Goal: Information Seeking & Learning: Find specific fact

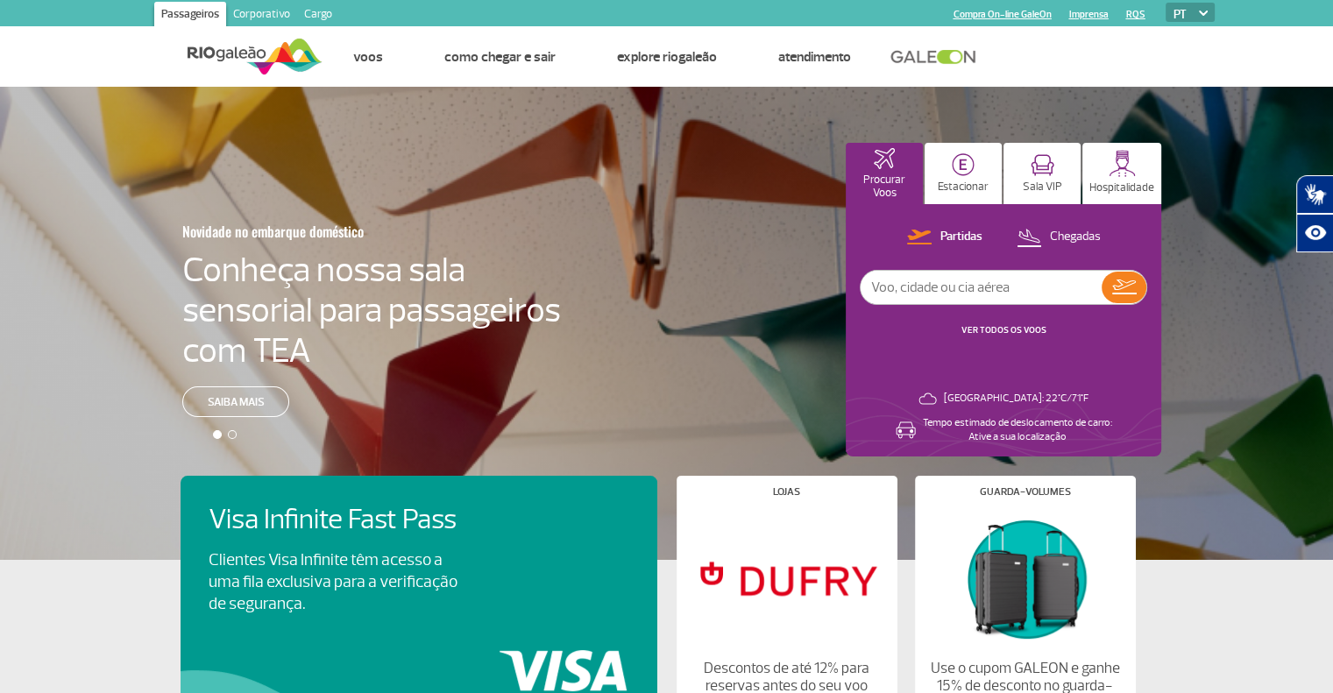
click at [272, 23] on link "Corporativo" at bounding box center [261, 16] width 71 height 28
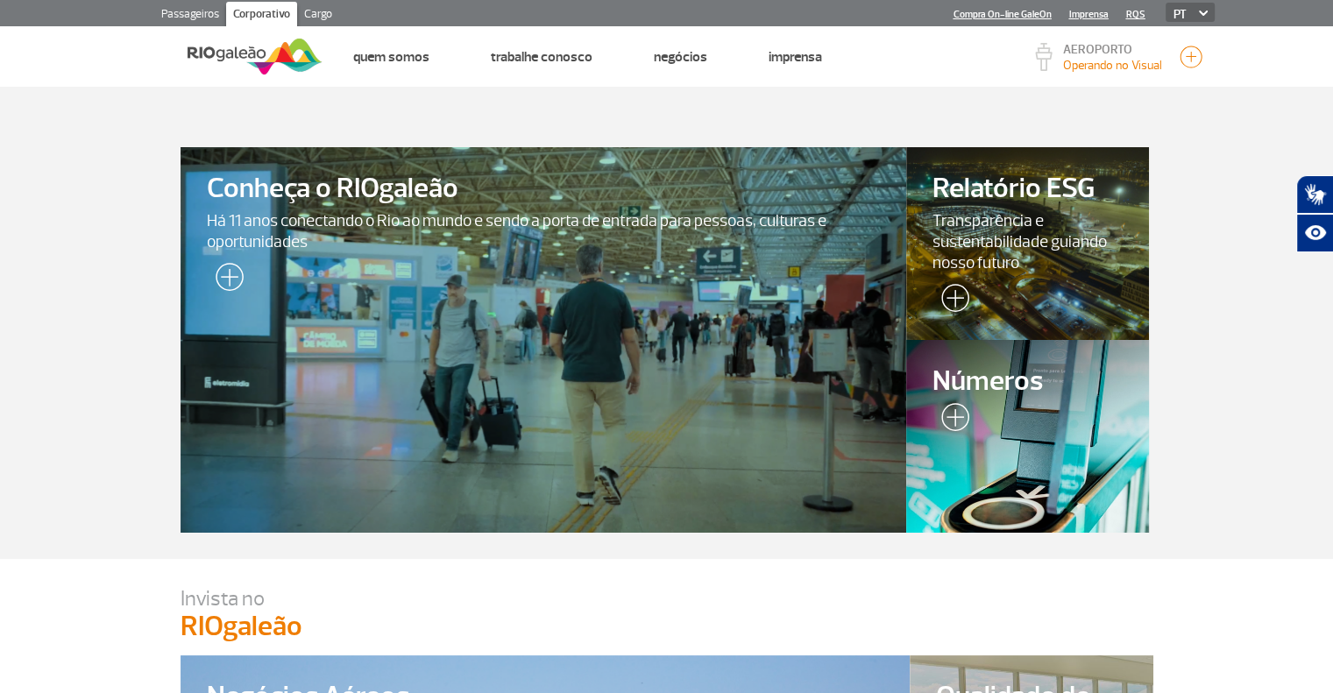
click at [980, 410] on div at bounding box center [1026, 436] width 247 height 196
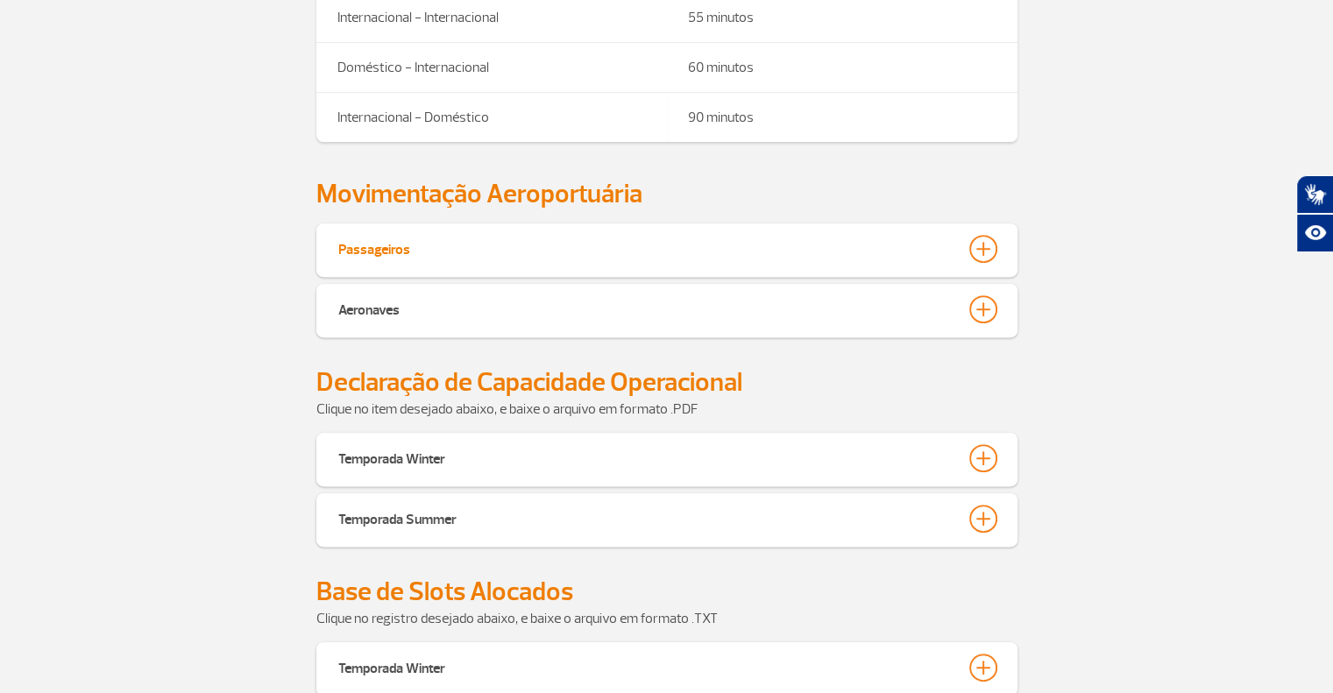
scroll to position [701, 0]
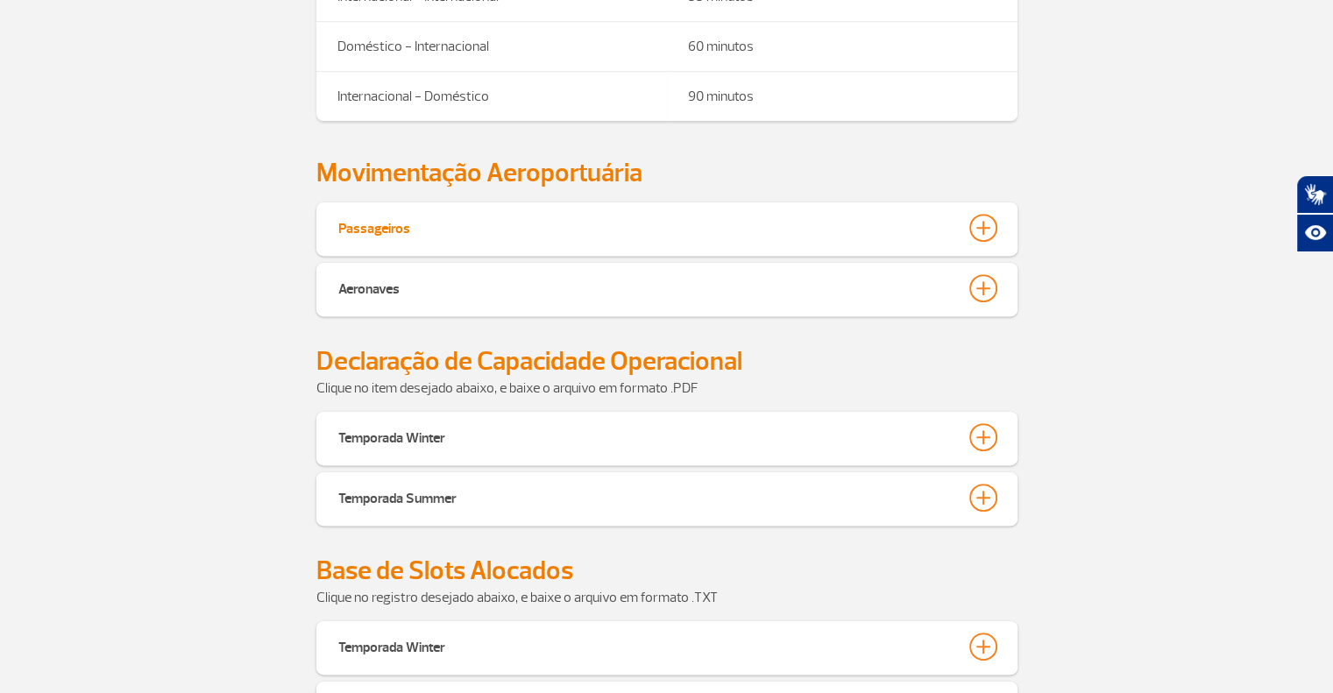
click at [977, 230] on div at bounding box center [983, 228] width 28 height 28
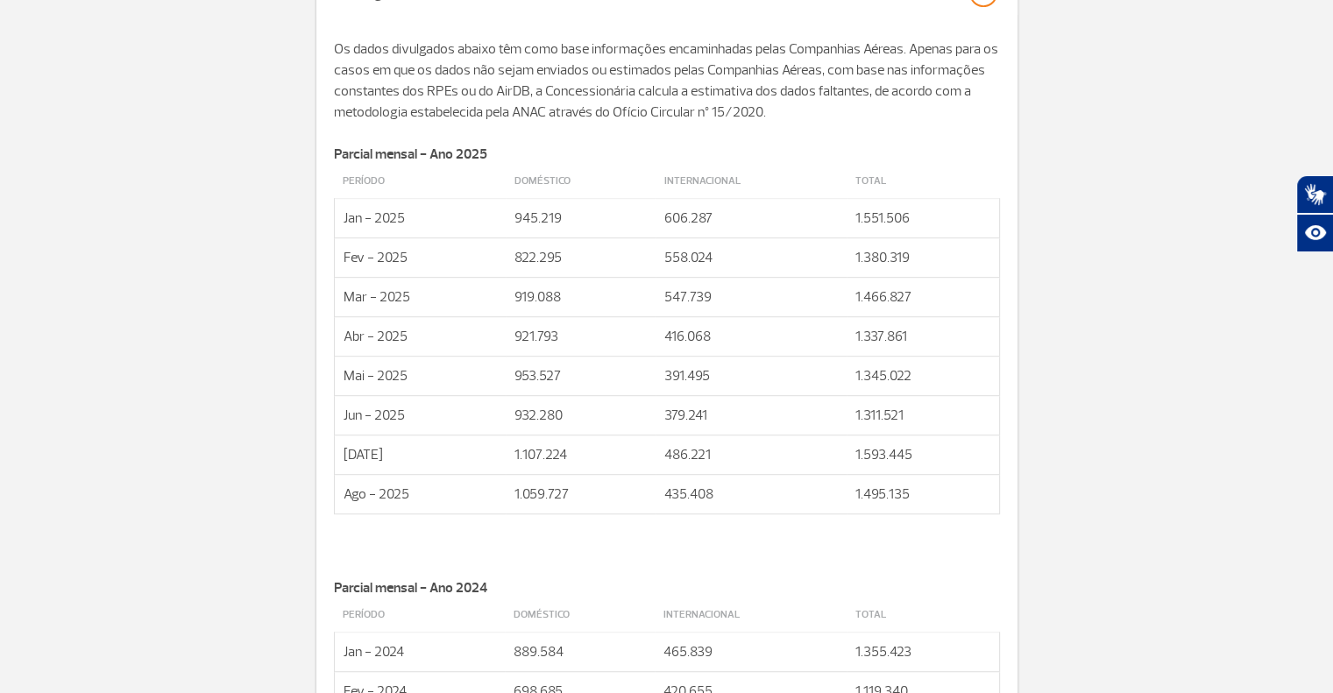
scroll to position [964, 0]
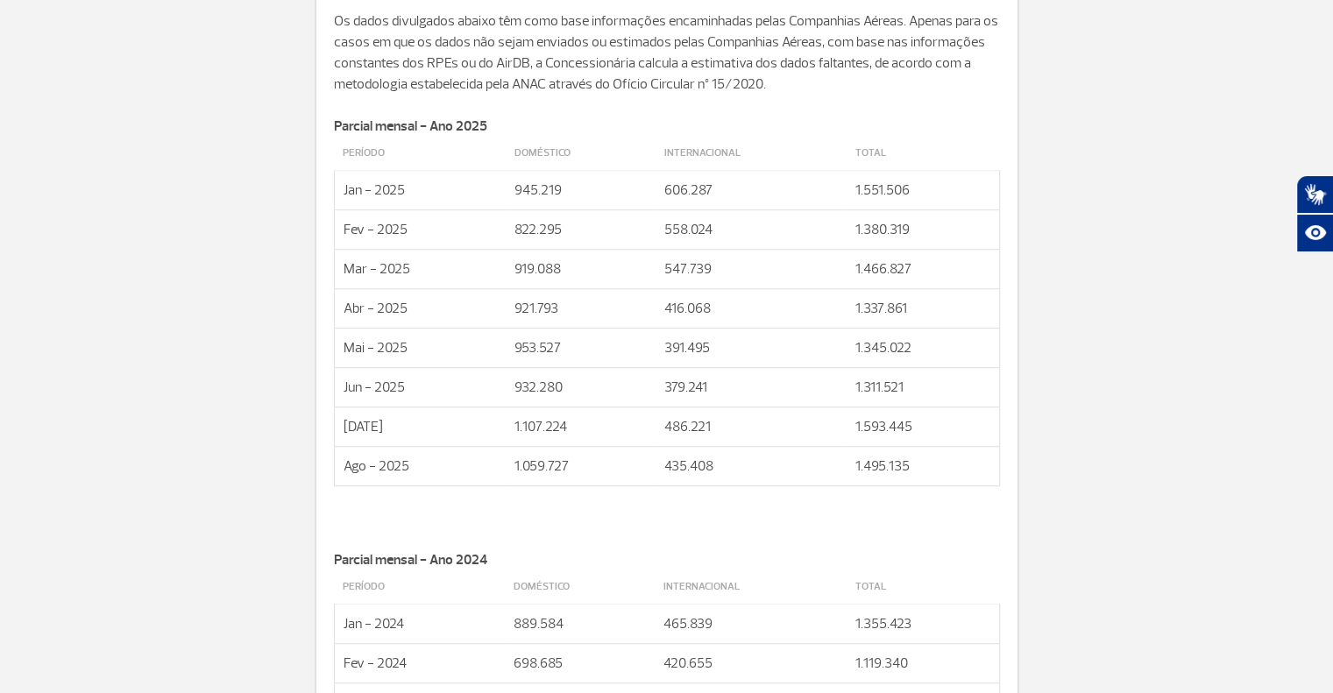
click at [519, 465] on td "1.059.727" at bounding box center [581, 465] width 150 height 39
drag, startPoint x: 513, startPoint y: 461, endPoint x: 569, endPoint y: 457, distance: 56.2
click at [569, 457] on td "1.059.727" at bounding box center [581, 465] width 150 height 39
copy td "1.059.727"
drag, startPoint x: 662, startPoint y: 461, endPoint x: 711, endPoint y: 465, distance: 48.4
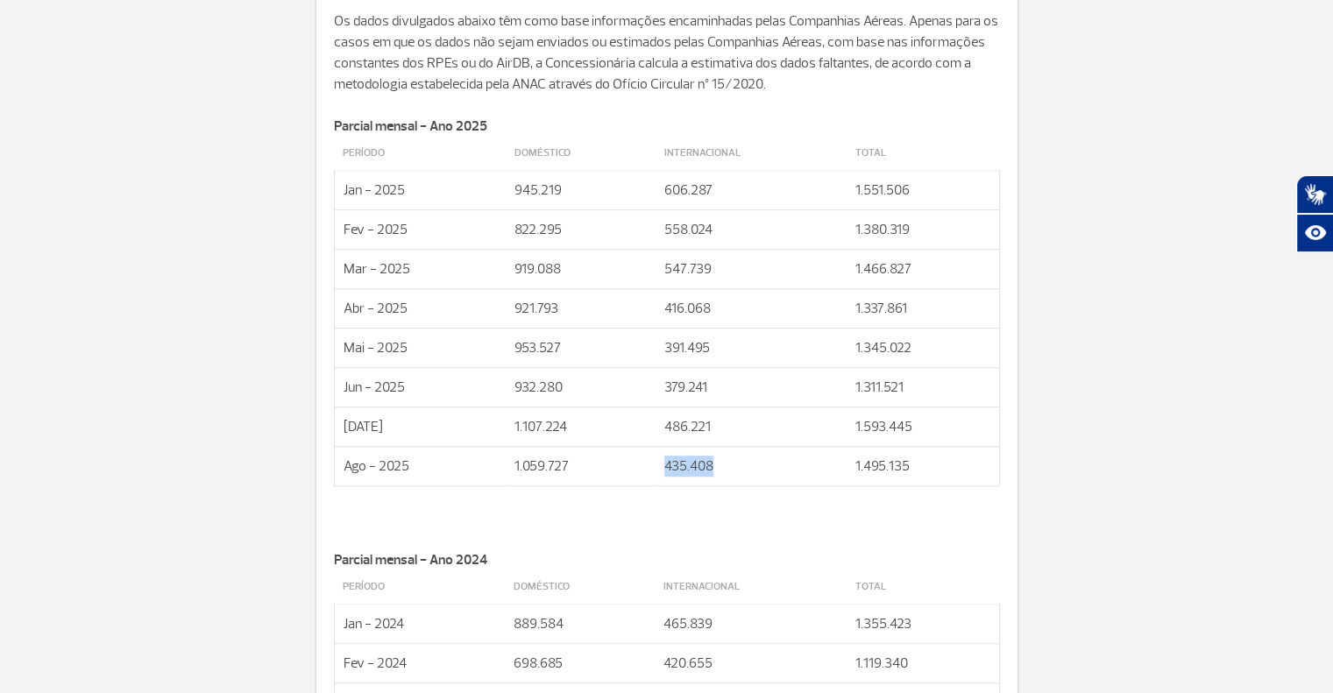
click at [711, 465] on td "435.408" at bounding box center [750, 465] width 191 height 39
copy td "435.408"
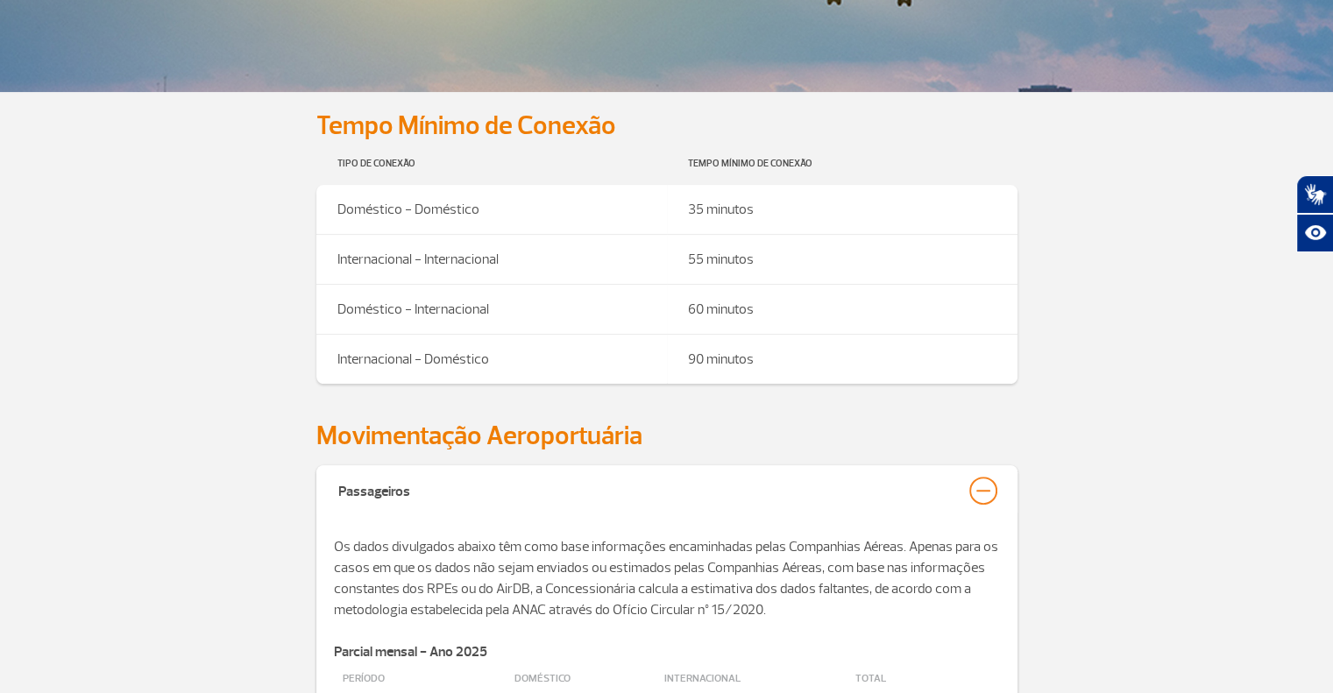
scroll to position [526, 0]
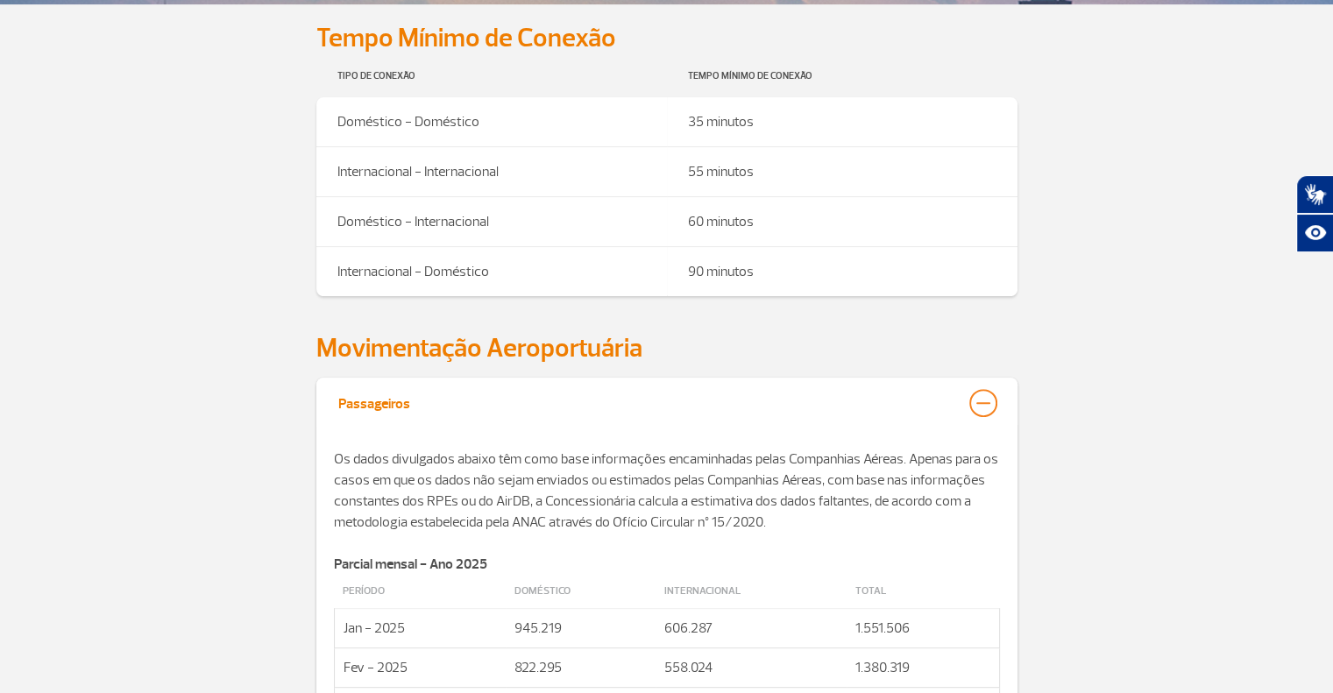
click at [990, 406] on div at bounding box center [983, 403] width 28 height 28
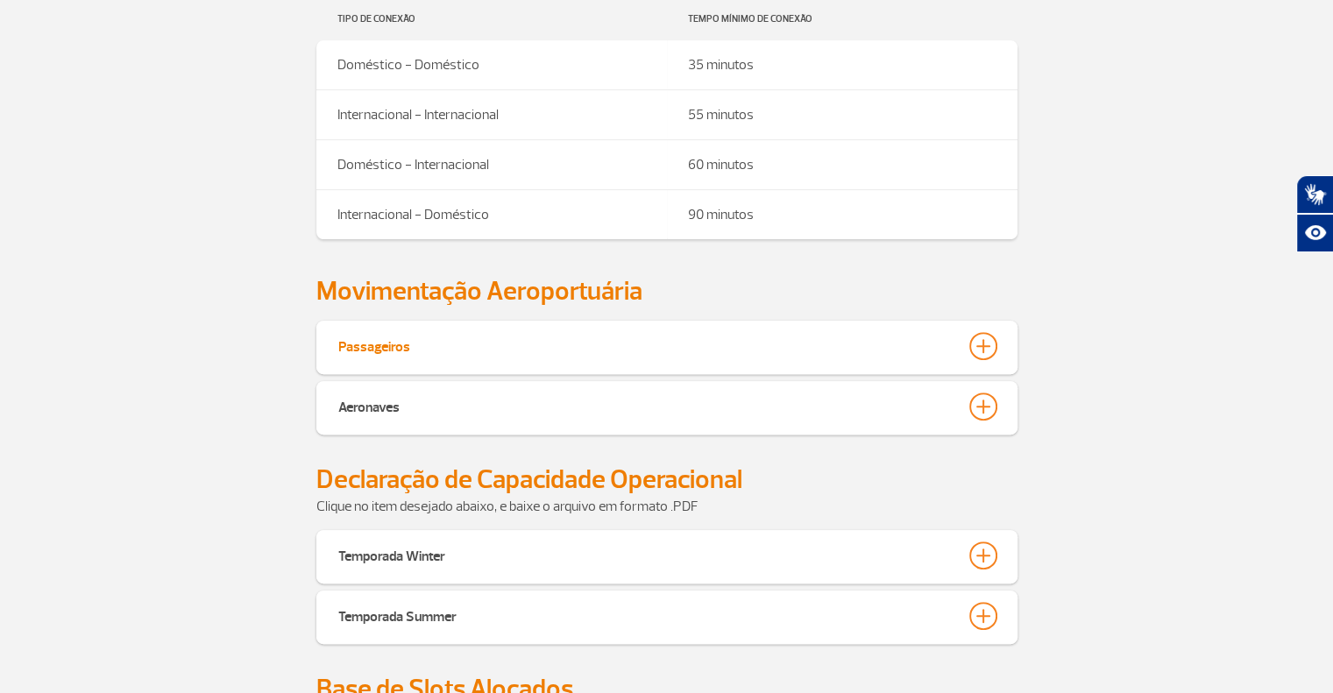
scroll to position [613, 0]
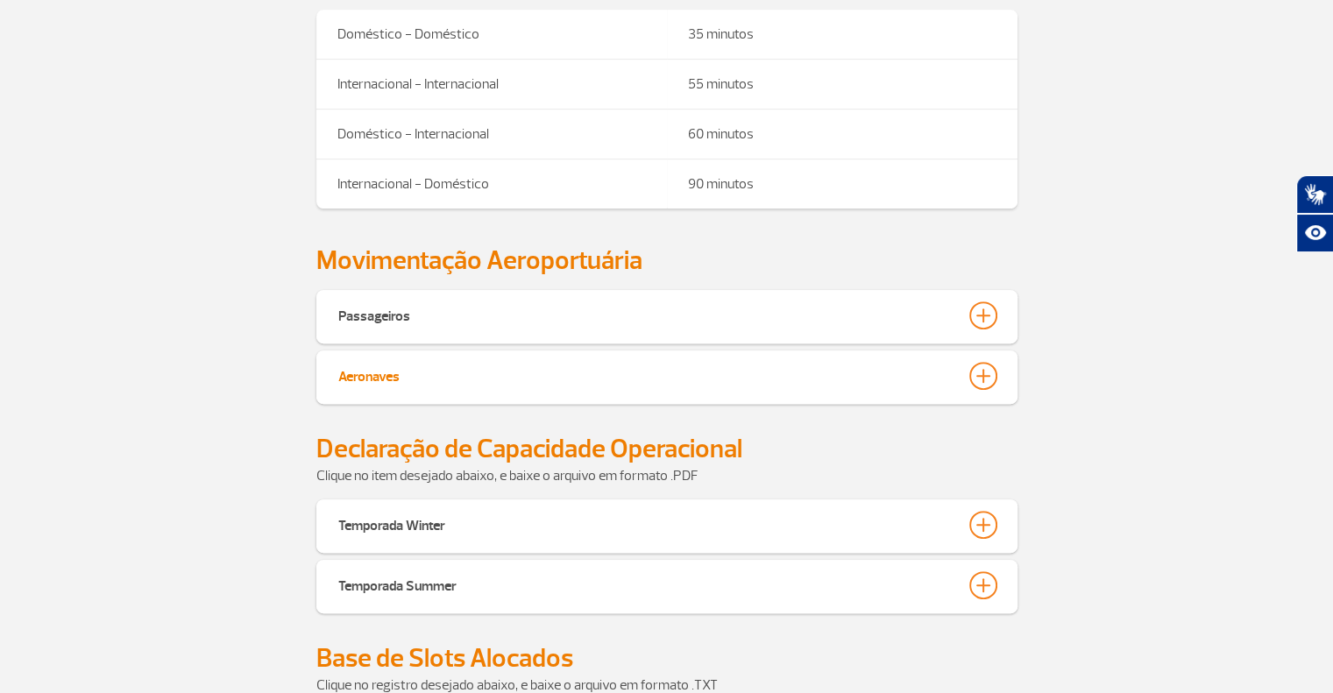
click at [977, 372] on div at bounding box center [983, 376] width 28 height 28
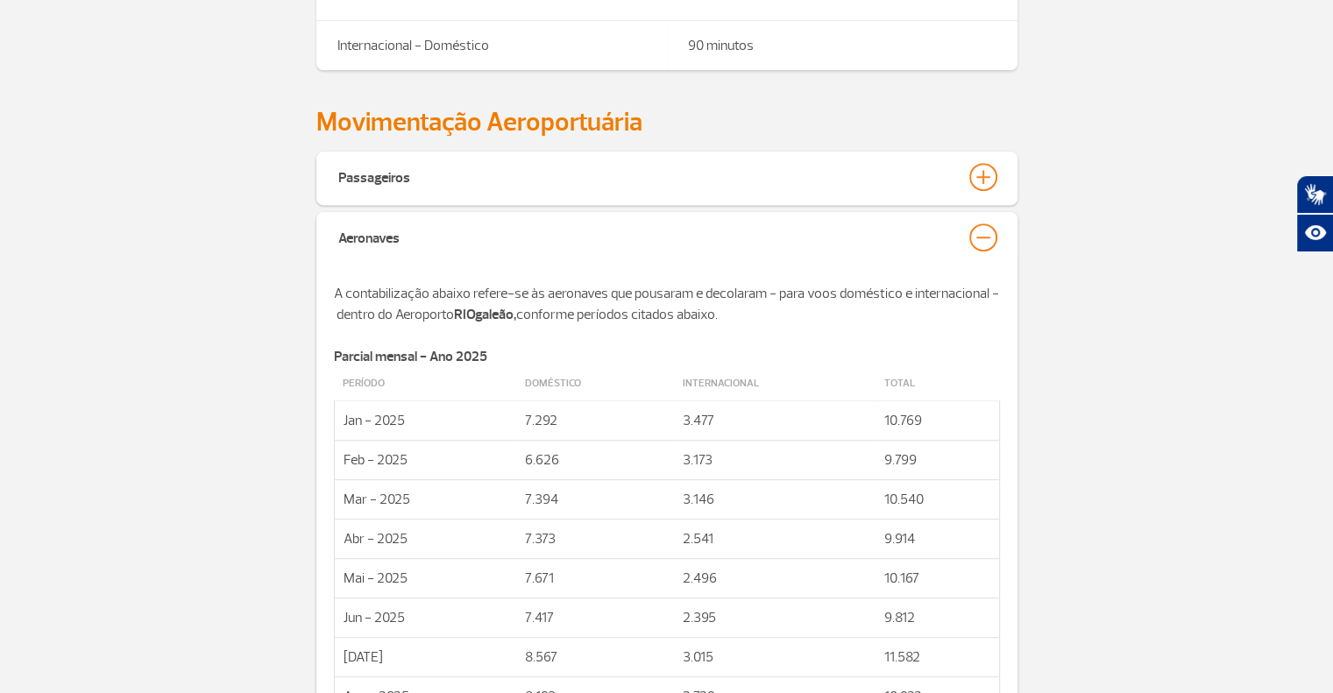
scroll to position [876, 0]
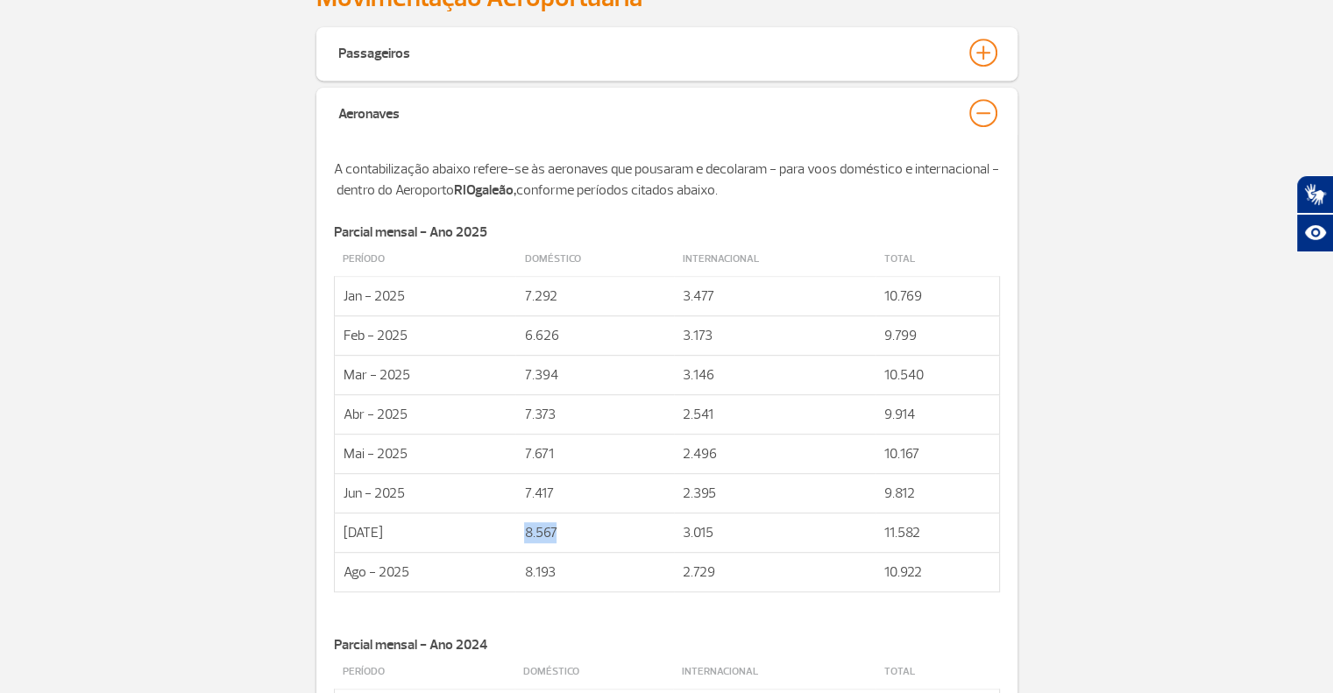
drag, startPoint x: 520, startPoint y: 528, endPoint x: 563, endPoint y: 527, distance: 42.9
click at [563, 527] on td "8.567" at bounding box center [594, 532] width 159 height 39
copy td "8.567"
